Goal: Task Accomplishment & Management: Use online tool/utility

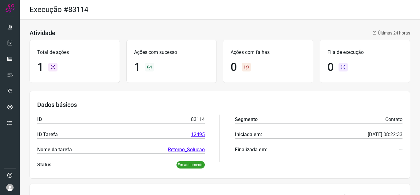
scroll to position [74, 0]
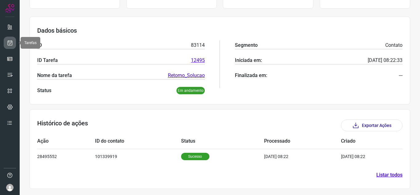
click at [8, 46] on link at bounding box center [10, 43] width 12 height 12
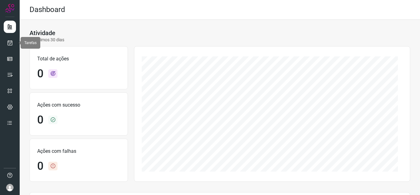
click at [8, 38] on link at bounding box center [10, 43] width 12 height 12
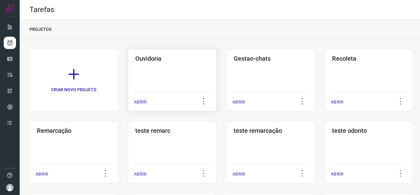
click at [136, 101] on p "ABRIR" at bounding box center [140, 102] width 13 height 6
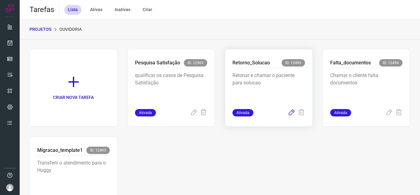
click at [288, 113] on icon at bounding box center [291, 112] width 7 height 7
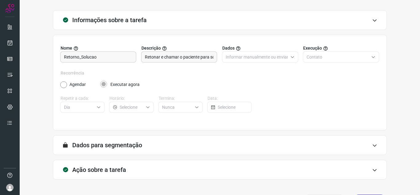
scroll to position [46, 0]
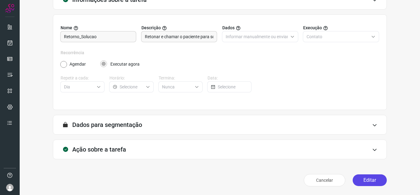
click at [360, 176] on button "Editar" at bounding box center [370, 180] width 34 height 12
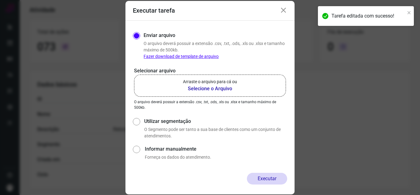
click at [236, 82] on p "Arraste o arquivo para cá ou" at bounding box center [210, 81] width 54 height 6
click at [0, 0] on input "Arraste o arquivo para cá ou Selecione o Arquivo" at bounding box center [0, 0] width 0 height 0
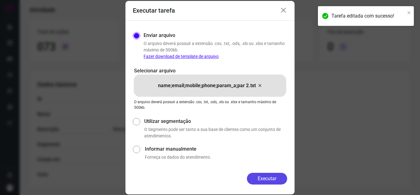
click at [274, 176] on button "Executar" at bounding box center [267, 179] width 40 height 12
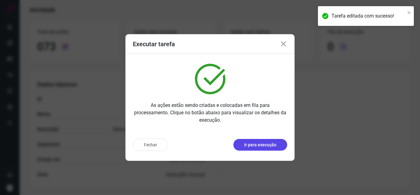
click at [271, 141] on button "Ir para execução" at bounding box center [261, 145] width 54 height 12
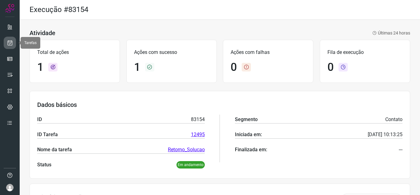
click at [10, 43] on icon at bounding box center [10, 43] width 6 height 6
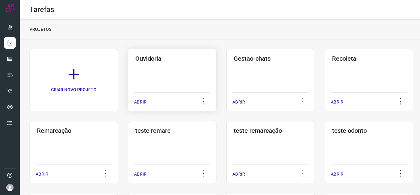
click at [135, 103] on p "ABRIR" at bounding box center [140, 102] width 13 height 6
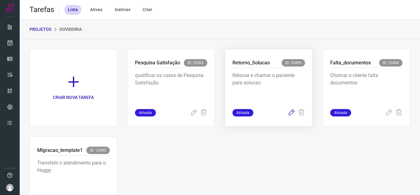
click at [289, 115] on icon at bounding box center [291, 112] width 7 height 7
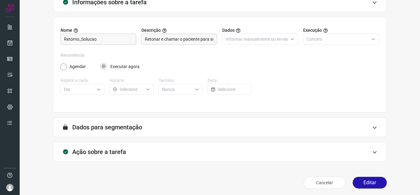
scroll to position [46, 0]
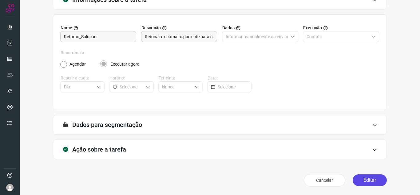
click at [356, 182] on button "Editar" at bounding box center [370, 180] width 34 height 12
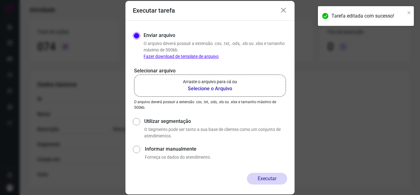
click at [230, 89] on b "Selecione o Arquivo" at bounding box center [210, 88] width 54 height 7
click at [0, 0] on input "Arraste o arquivo para cá ou Selecione o Arquivo" at bounding box center [0, 0] width 0 height 0
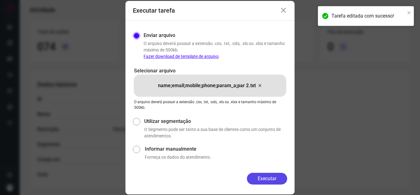
click at [277, 181] on button "Executar" at bounding box center [267, 179] width 40 height 12
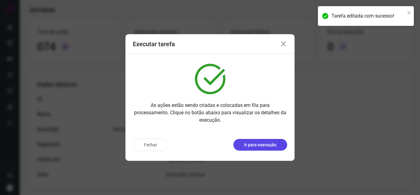
click at [280, 141] on button "Ir para execução" at bounding box center [261, 145] width 54 height 12
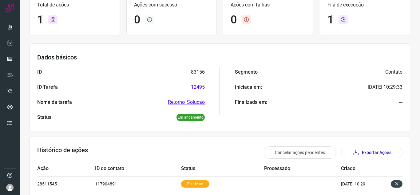
scroll to position [13, 0]
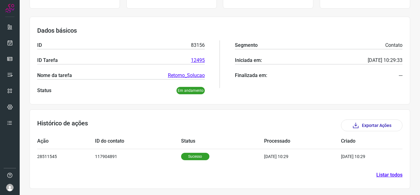
scroll to position [74, 0]
click at [10, 43] on icon at bounding box center [10, 43] width 6 height 6
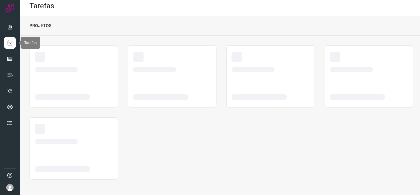
scroll to position [4, 0]
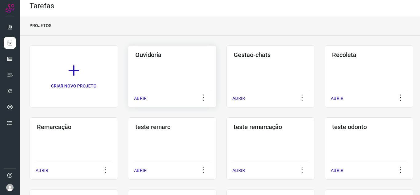
click at [144, 96] on p "ABRIR" at bounding box center [140, 98] width 13 height 6
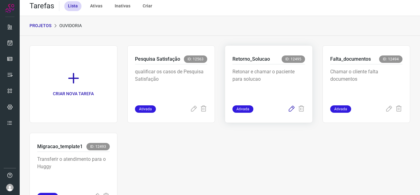
click at [288, 109] on icon at bounding box center [291, 108] width 7 height 7
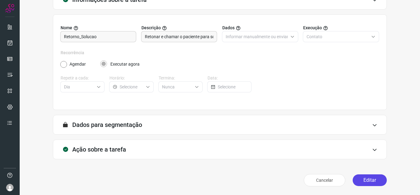
scroll to position [46, 0]
click at [378, 181] on button "Editar" at bounding box center [370, 180] width 34 height 12
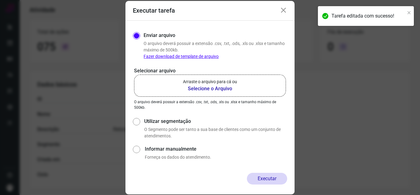
click at [200, 84] on p "Arraste o arquivo para cá ou" at bounding box center [210, 81] width 54 height 6
click at [0, 0] on input "Arraste o arquivo para cá ou Selecione o Arquivo" at bounding box center [0, 0] width 0 height 0
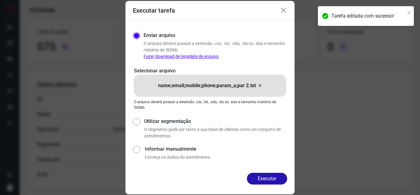
click at [267, 178] on button "Executar" at bounding box center [267, 179] width 40 height 12
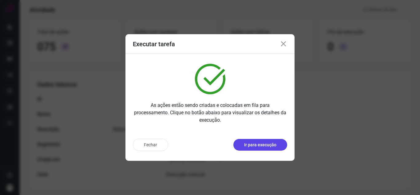
click at [278, 148] on button "Ir para execução" at bounding box center [261, 145] width 54 height 12
